Goal: Task Accomplishment & Management: Use online tool/utility

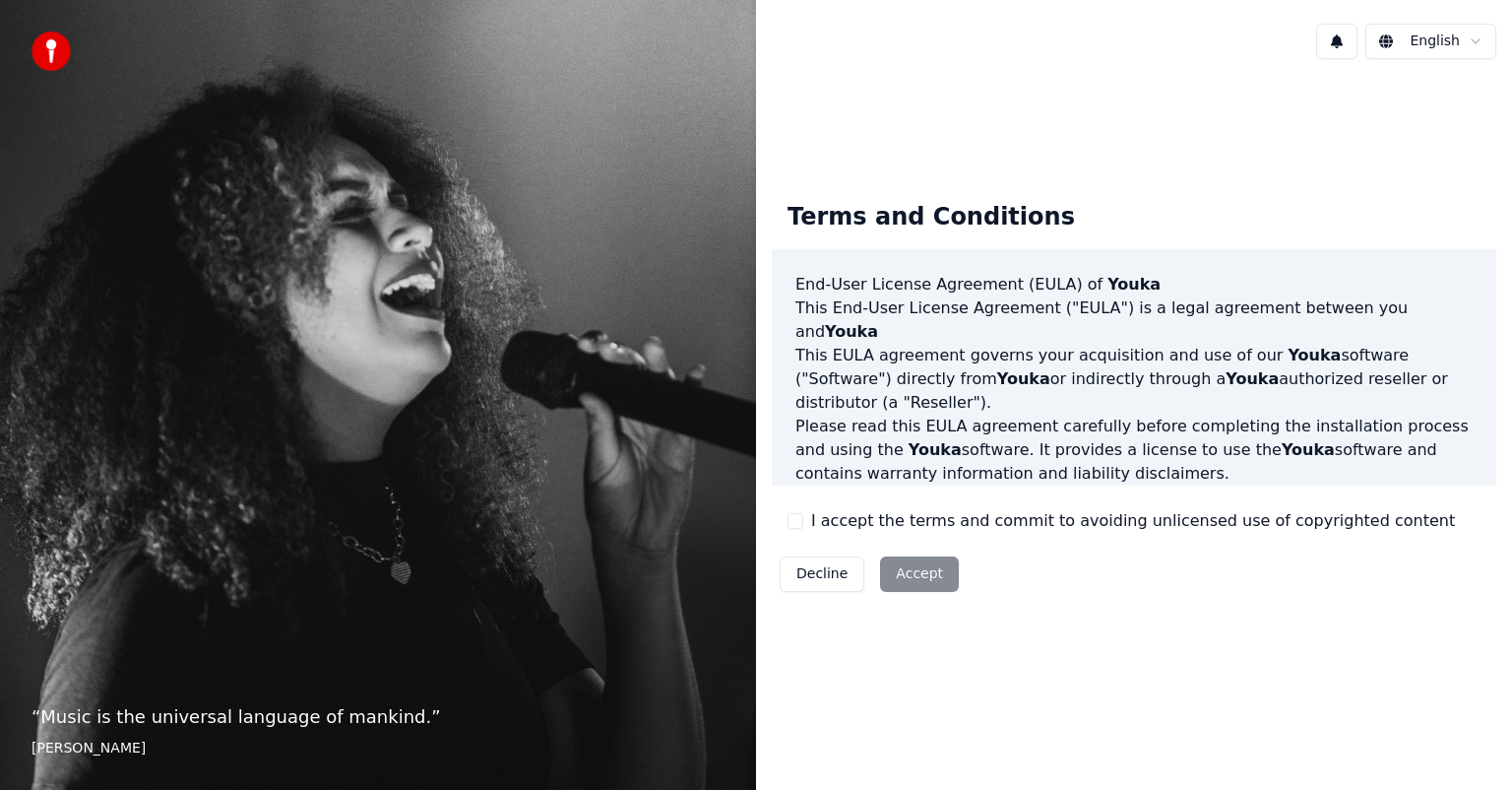
click at [793, 519] on button "I accept the terms and commit to avoiding unlicensed use of copyrighted content" at bounding box center [796, 521] width 16 height 16
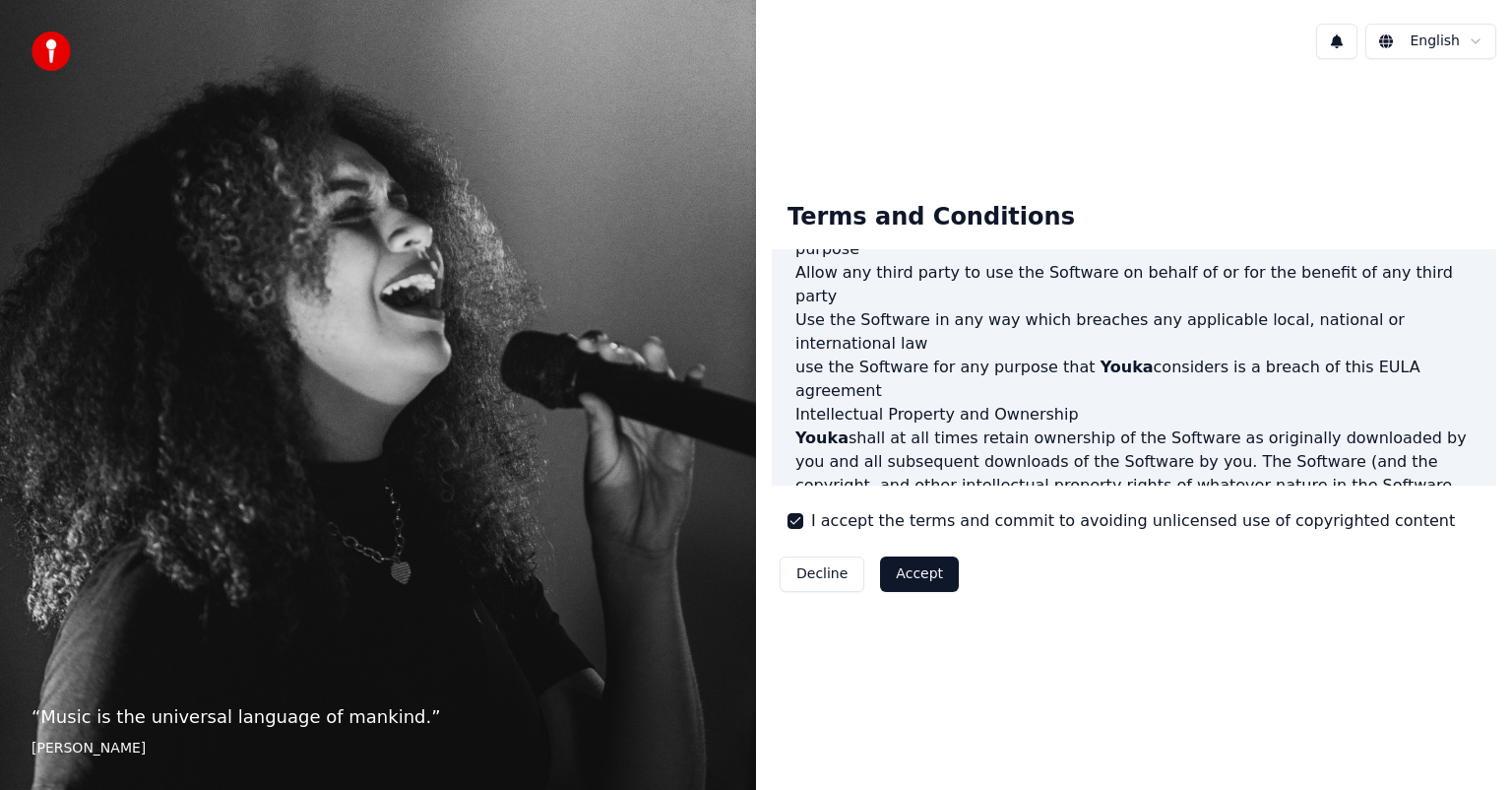
scroll to position [1063, 0]
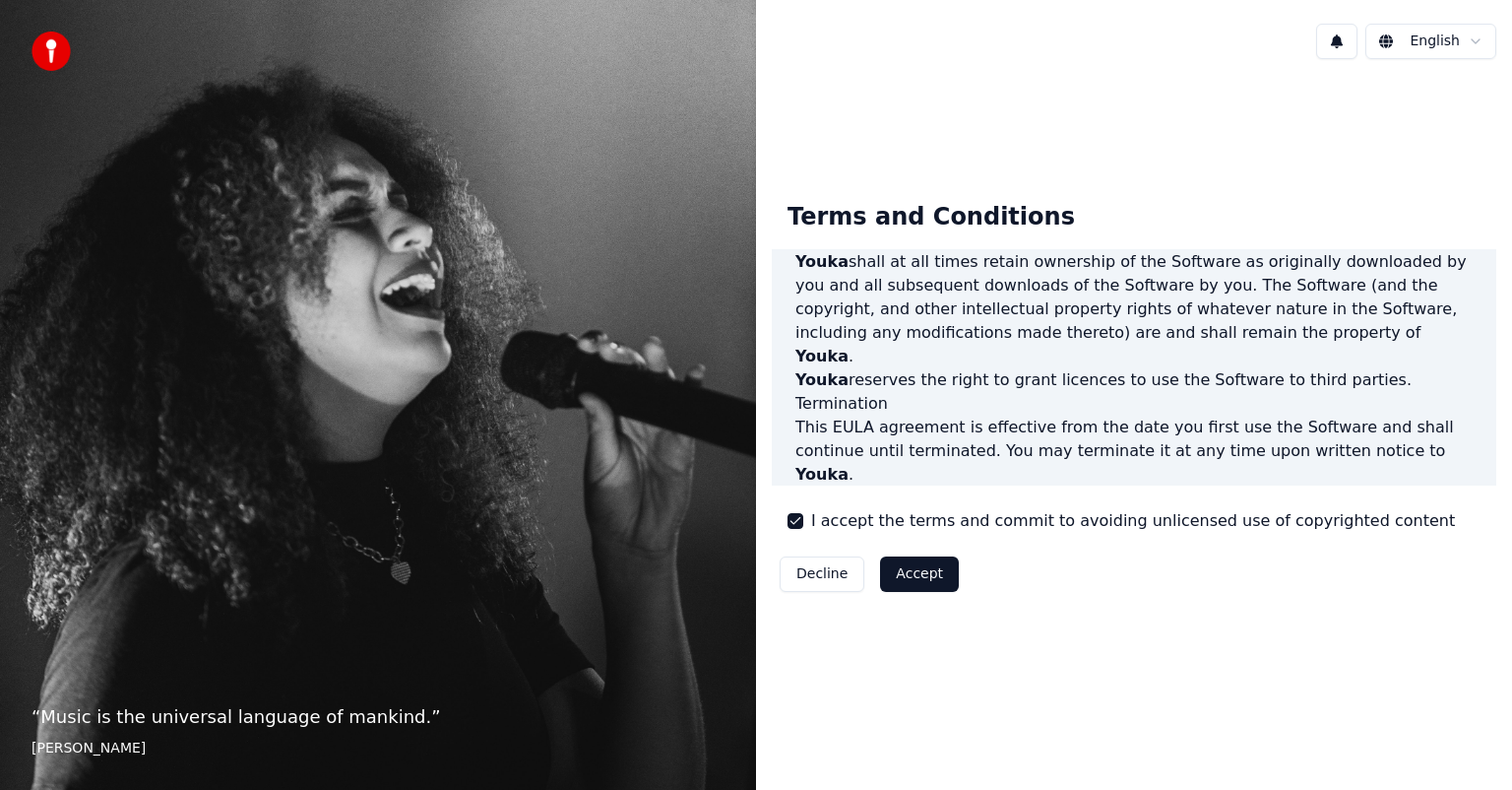
click at [897, 580] on button "Accept" at bounding box center [919, 573] width 79 height 35
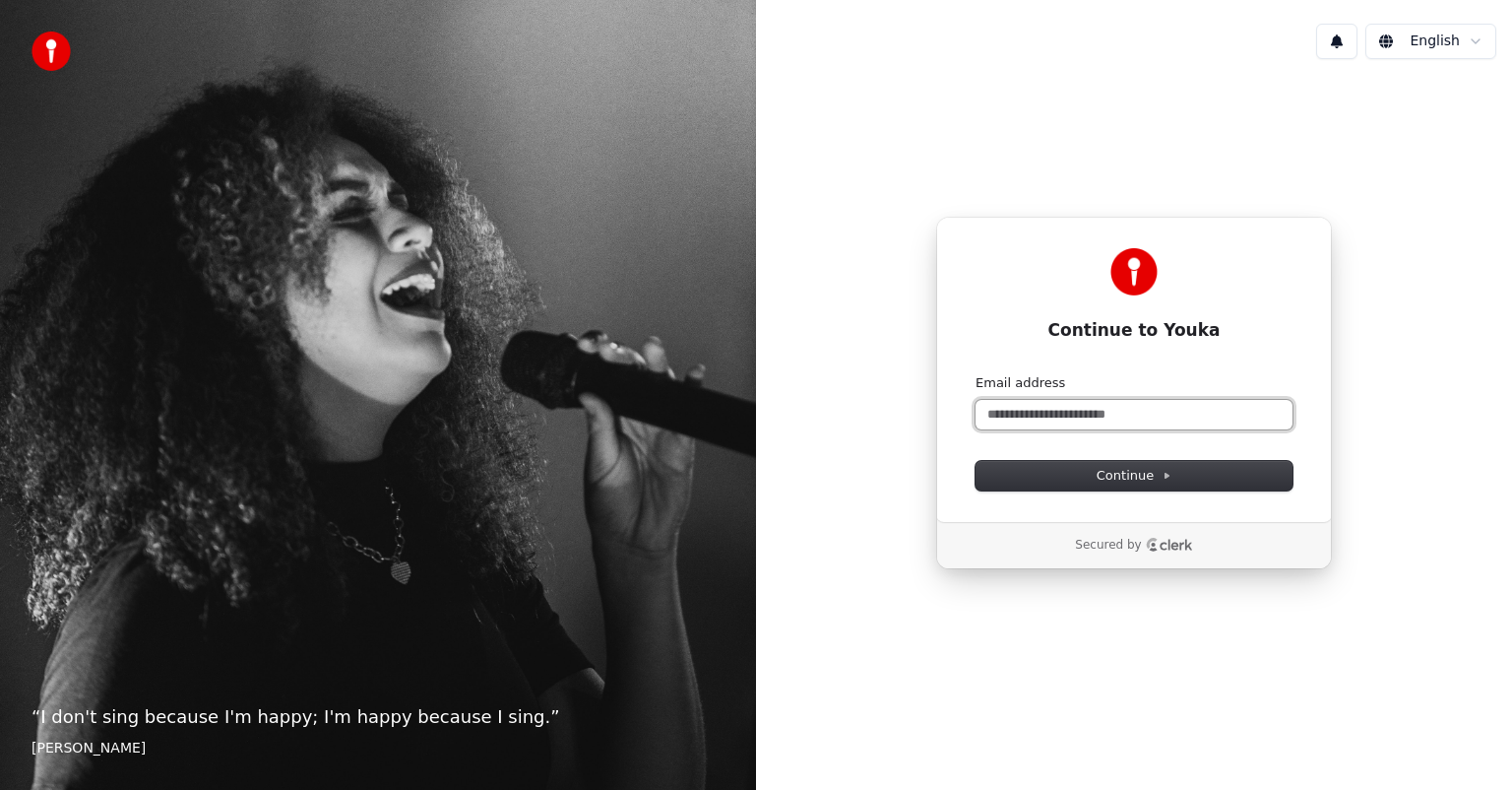
click at [1153, 413] on input "Email address" at bounding box center [1134, 414] width 317 height 30
type input "*"
click at [1137, 476] on span "Continue" at bounding box center [1134, 475] width 75 height 18
type input "**********"
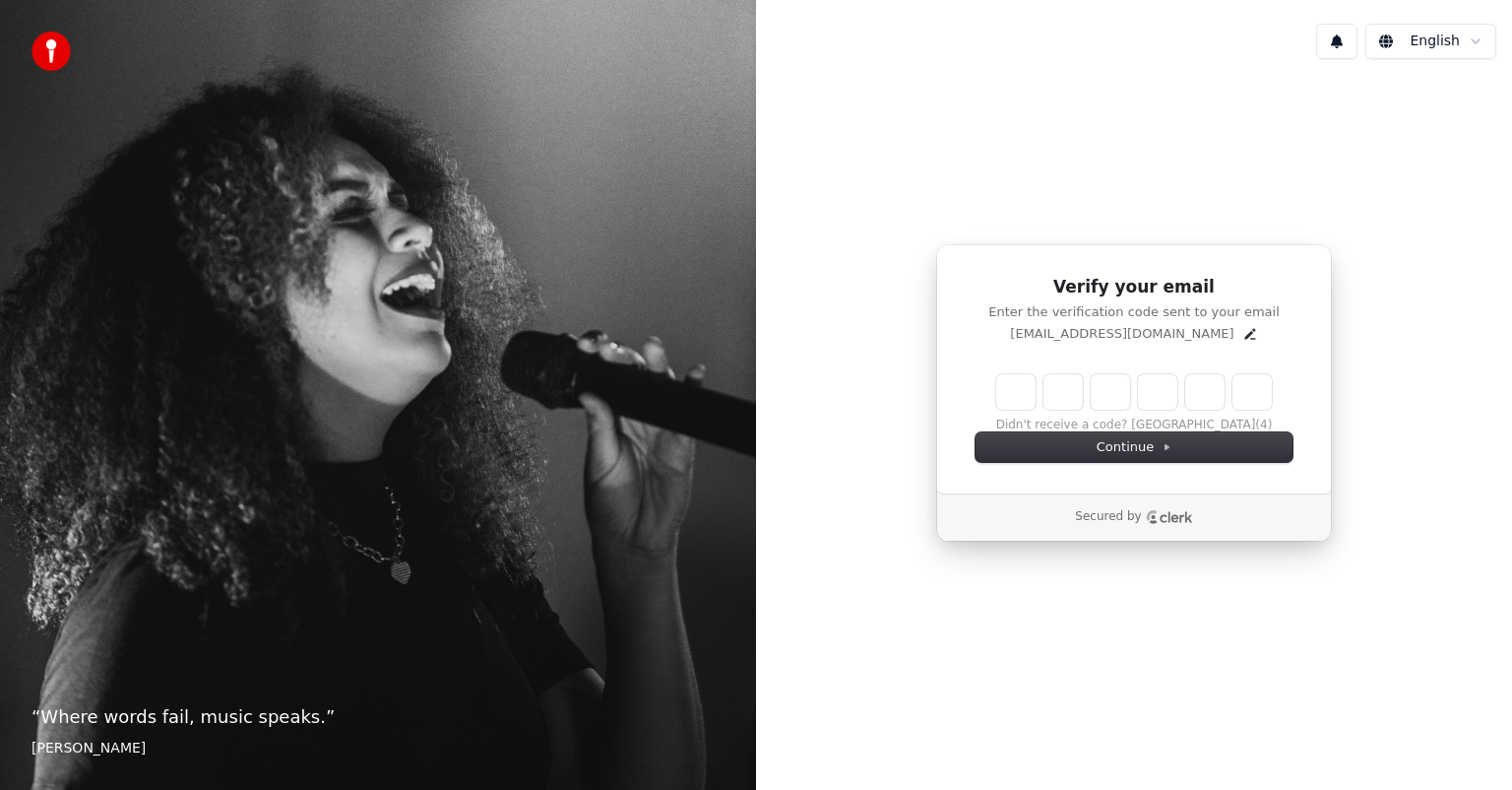
click at [1020, 398] on input "Enter verification code" at bounding box center [1134, 392] width 276 height 35
type input "******"
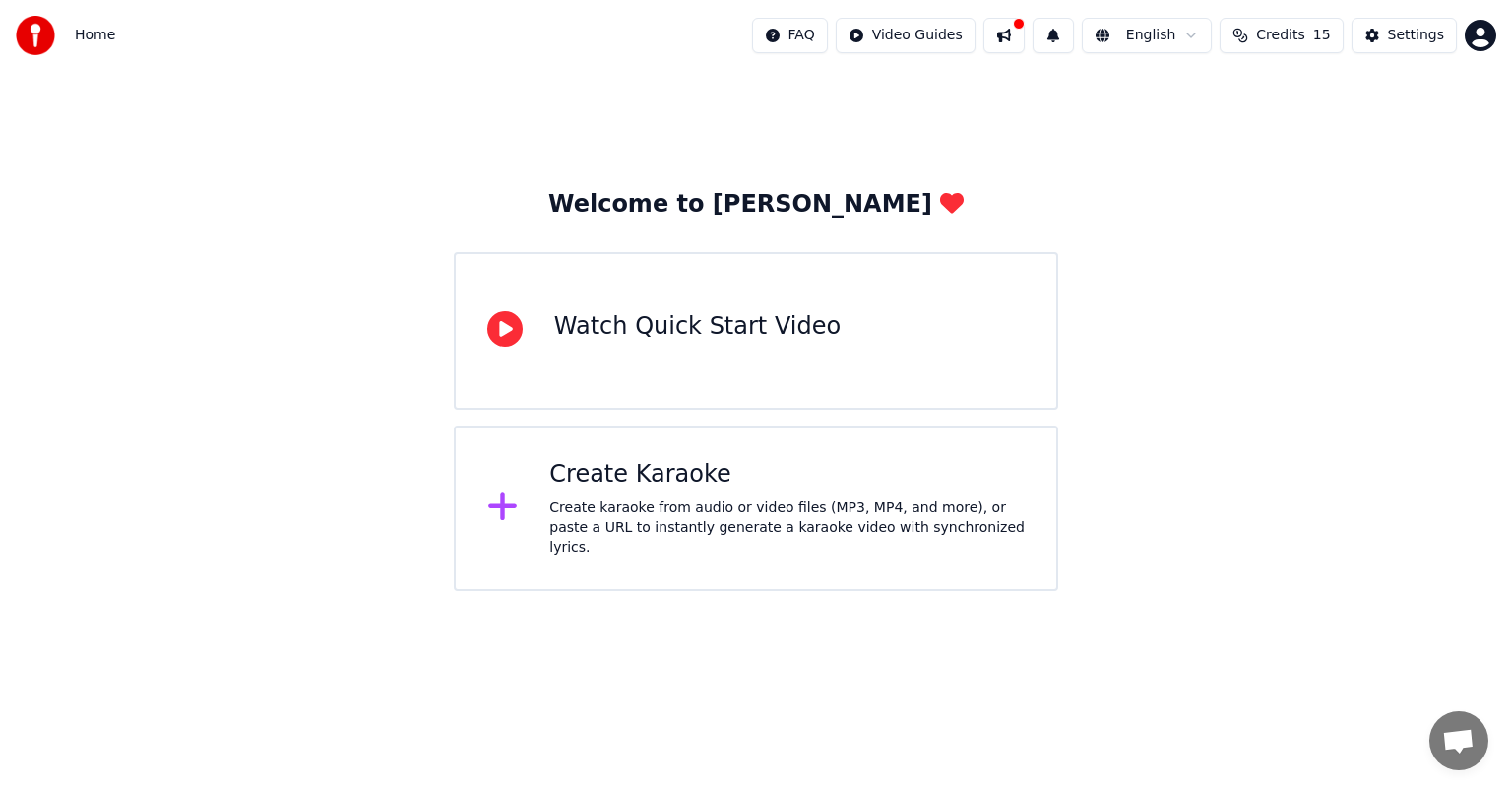
click at [635, 326] on div "Watch Quick Start Video" at bounding box center [697, 328] width 287 height 32
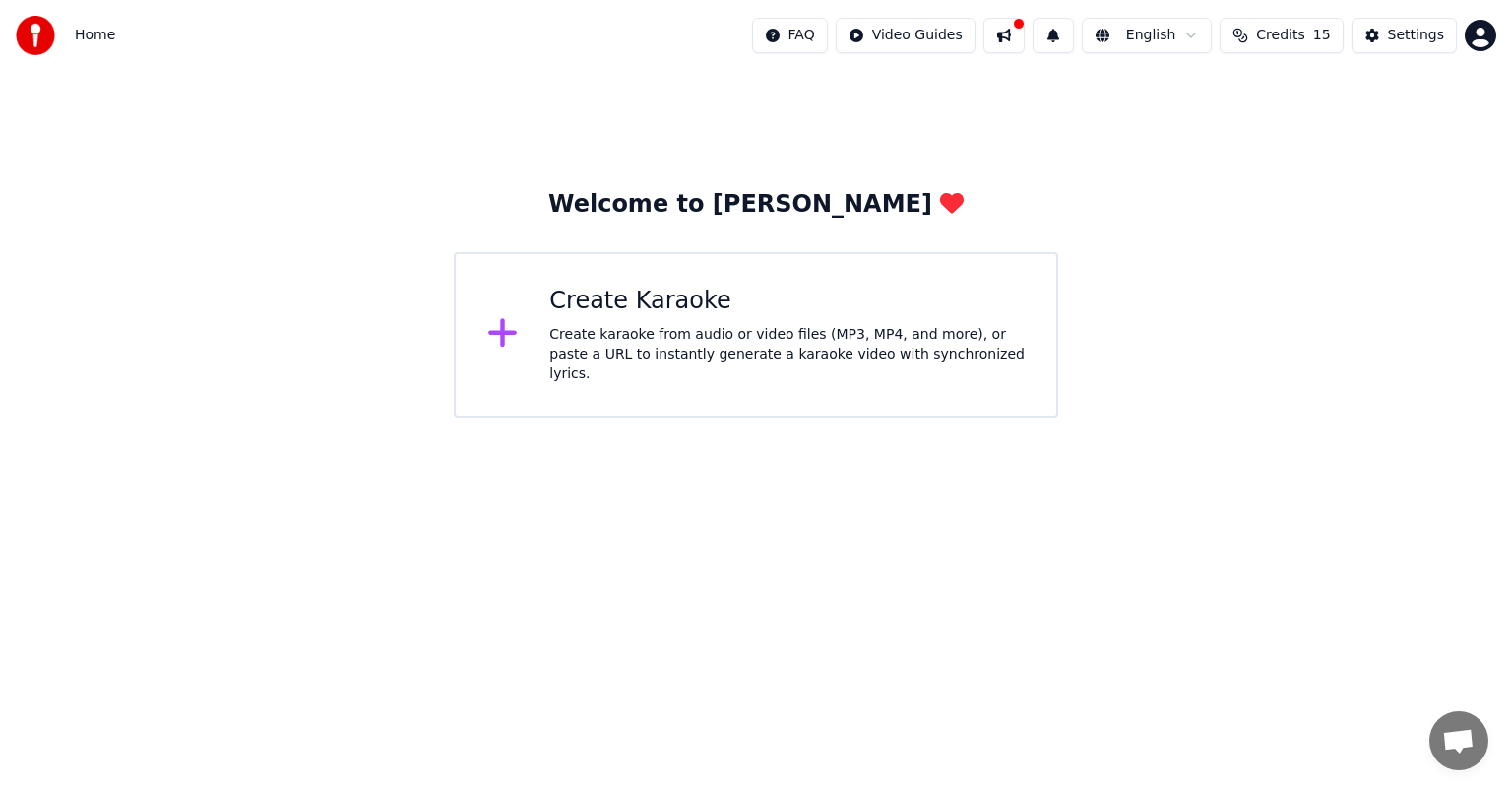
click at [110, 32] on span "Home" at bounding box center [95, 36] width 40 height 20
click at [39, 37] on img at bounding box center [35, 35] width 39 height 39
click at [1390, 35] on button "Settings" at bounding box center [1404, 35] width 105 height 35
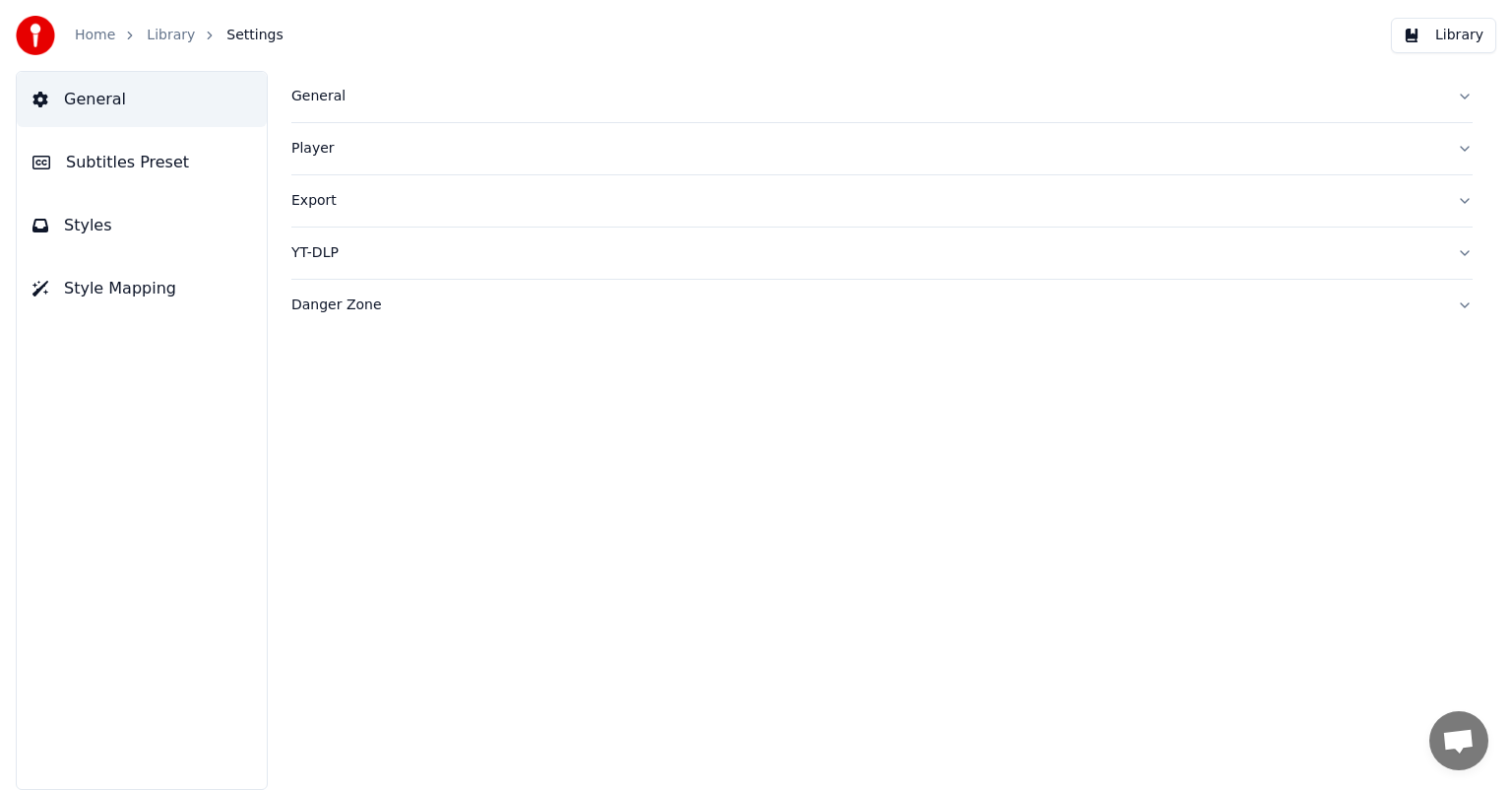
click at [1467, 32] on button "Library" at bounding box center [1443, 35] width 105 height 35
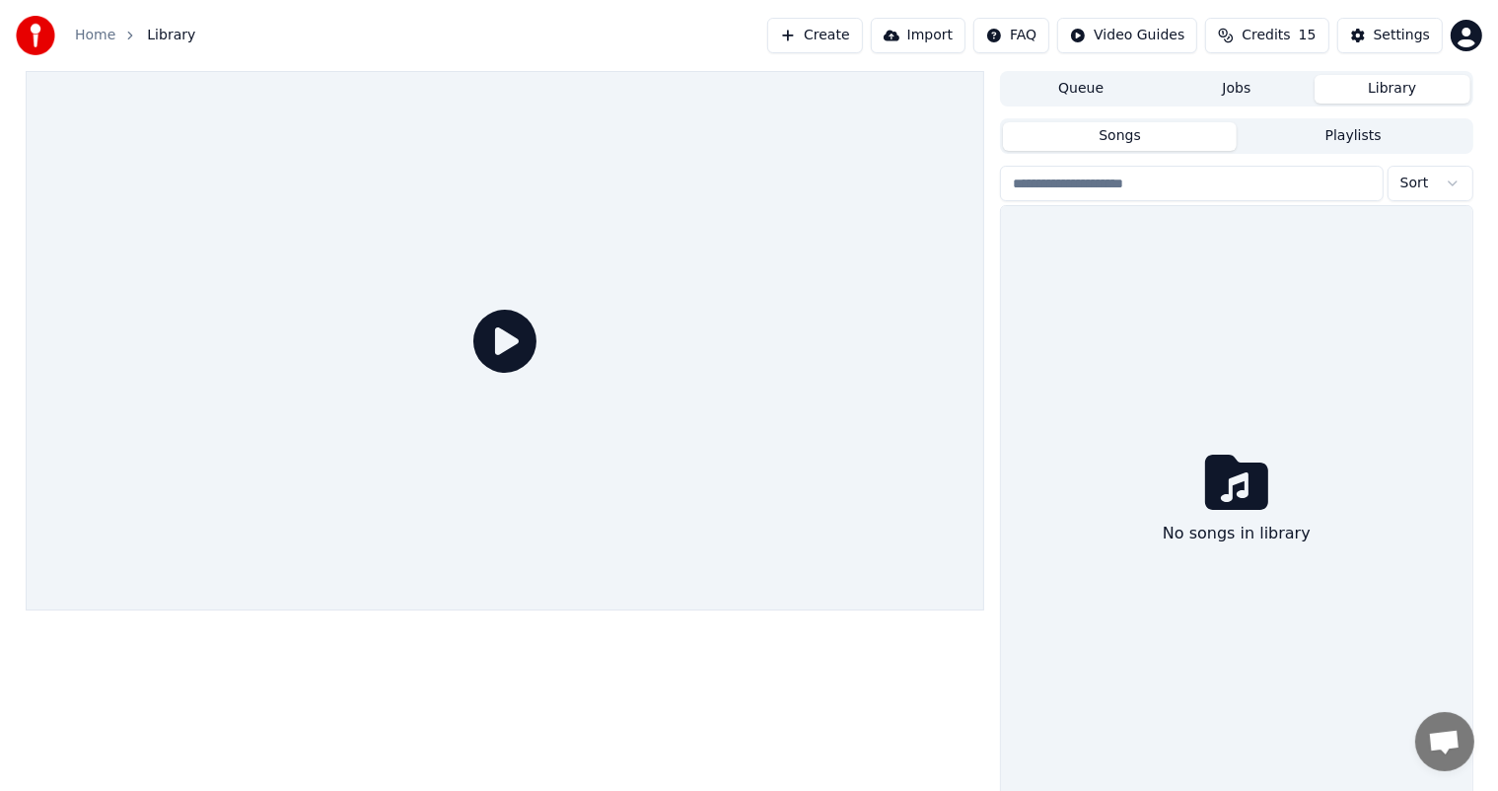
click at [1387, 82] on button "Library" at bounding box center [1392, 89] width 156 height 29
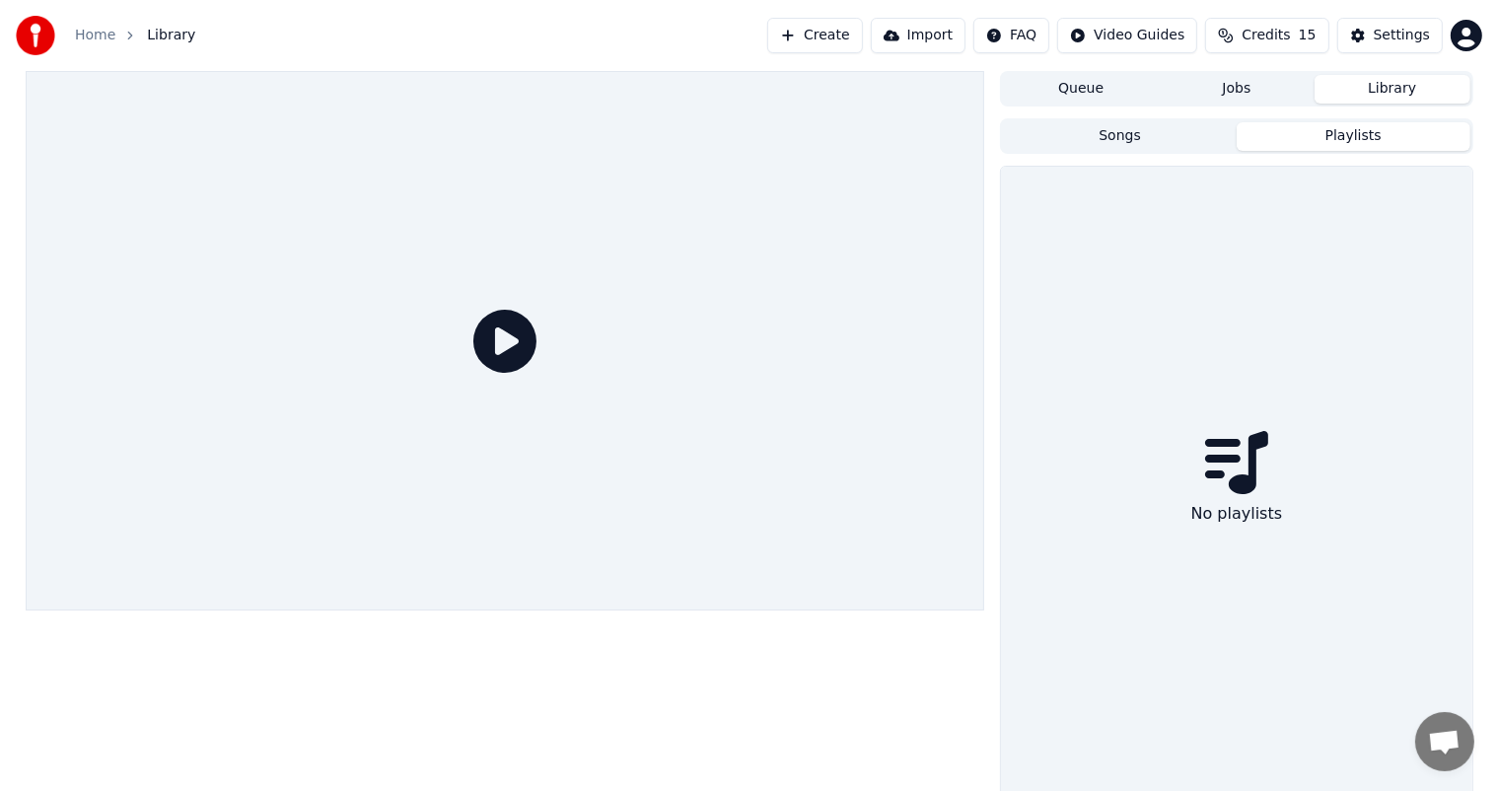
click at [1357, 131] on button "Playlists" at bounding box center [1353, 136] width 234 height 29
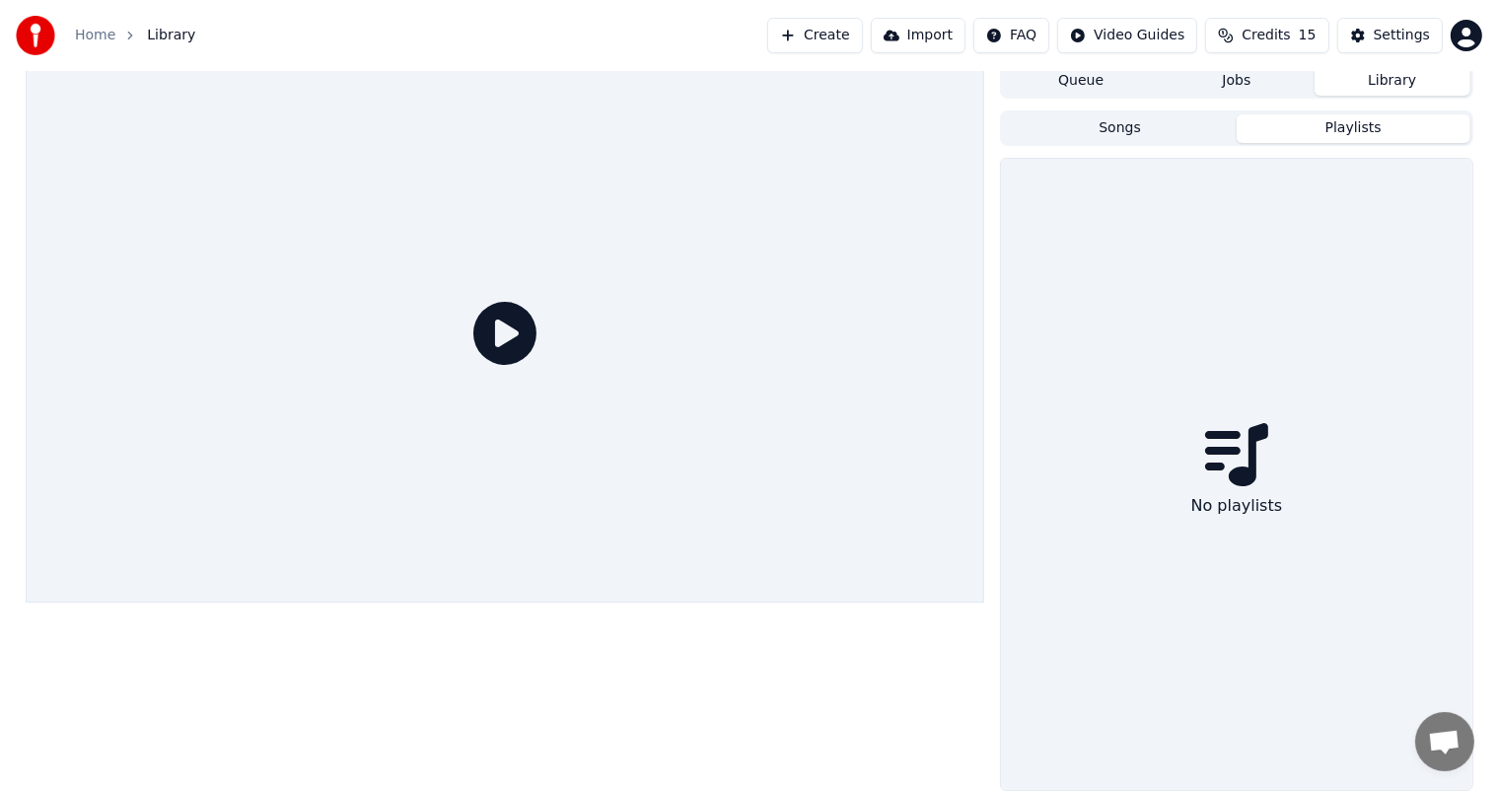
click at [863, 40] on button "Create" at bounding box center [815, 35] width 96 height 35
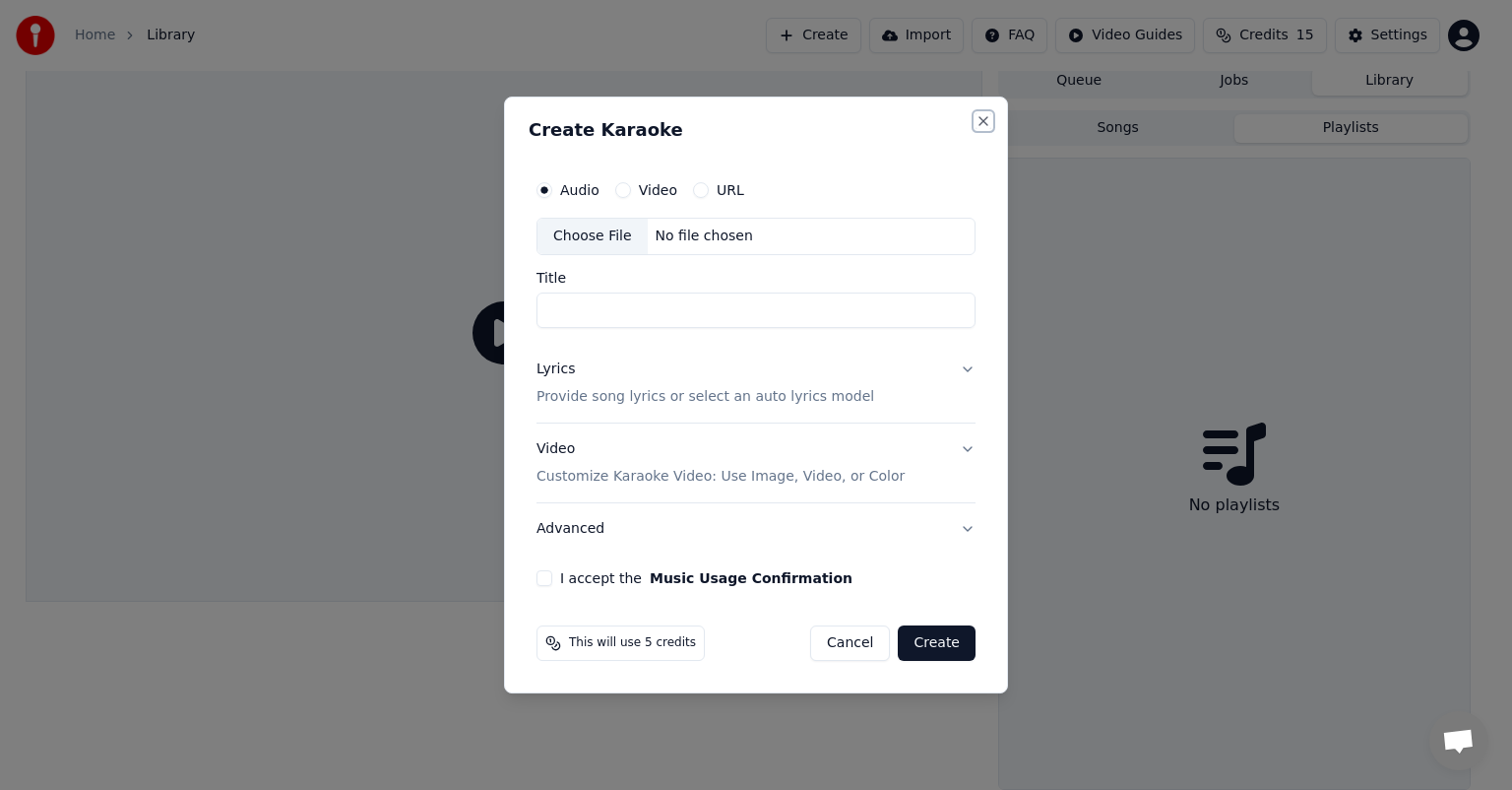
click at [978, 125] on button "Close" at bounding box center [984, 121] width 16 height 16
